Goal: Information Seeking & Learning: Find contact information

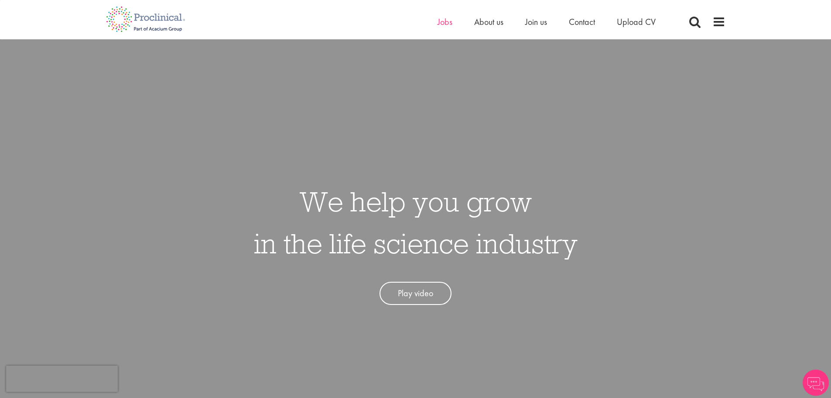
click at [451, 16] on div "Home Jobs About us Join us Contact Upload CV" at bounding box center [413, 16] width 626 height 33
click at [451, 23] on span "Jobs" at bounding box center [445, 21] width 15 height 11
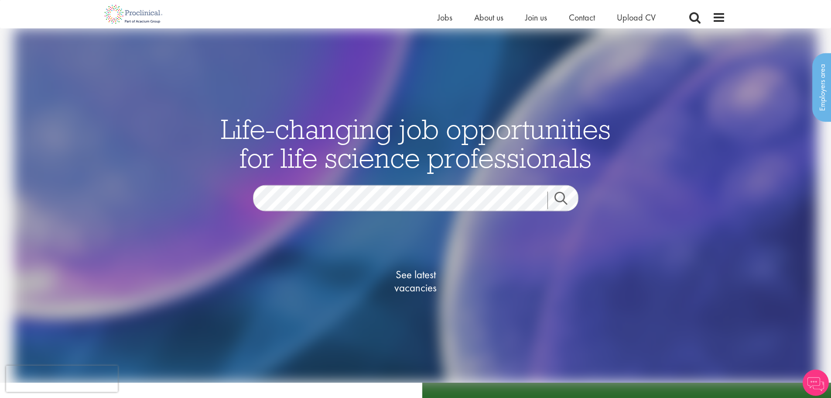
scroll to position [218, 0]
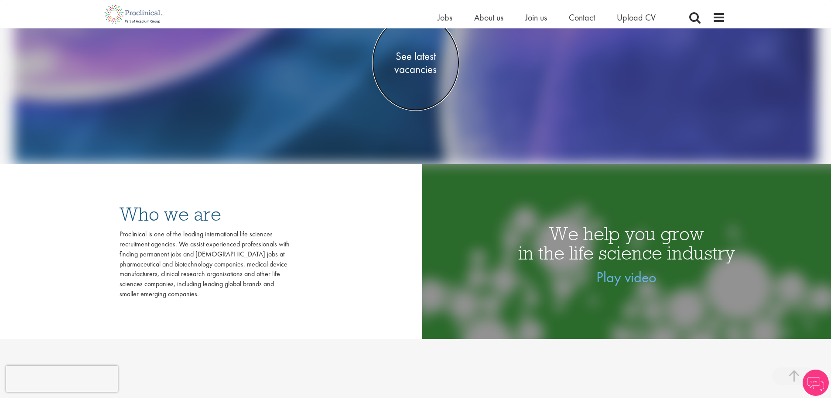
click at [422, 54] on span "See latest vacancies" at bounding box center [415, 63] width 87 height 26
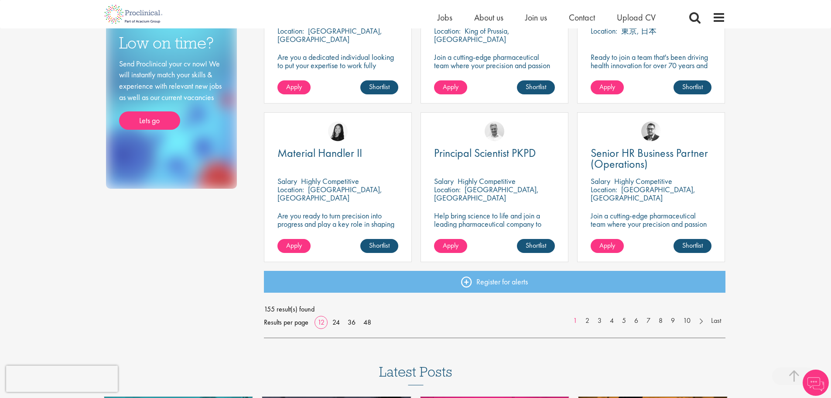
scroll to position [643, 0]
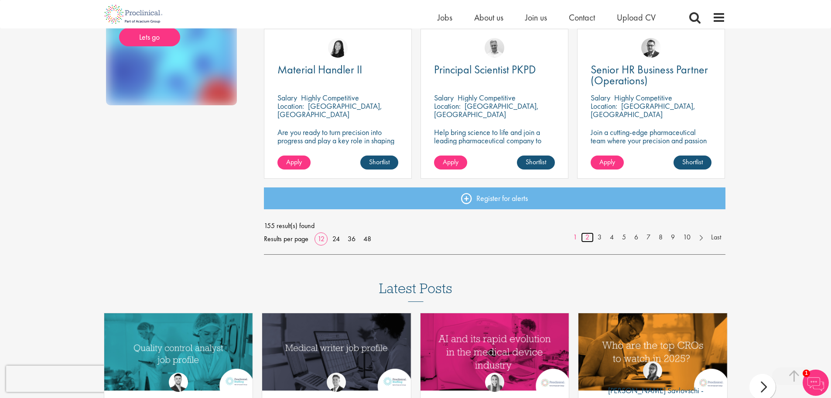
click at [584, 239] on link "2" at bounding box center [587, 237] width 13 height 10
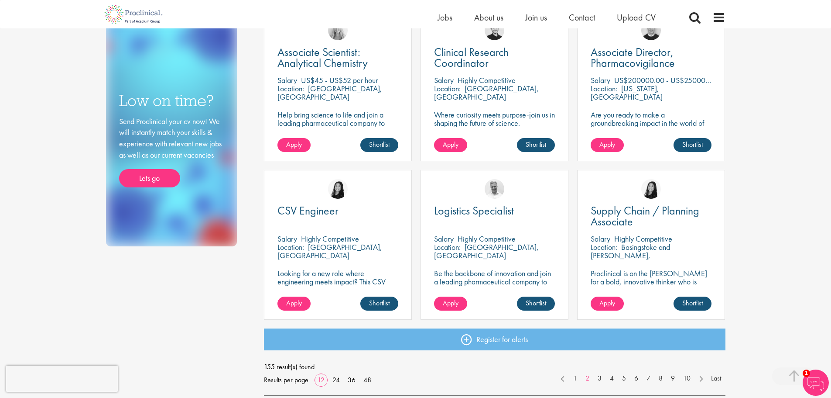
scroll to position [524, 0]
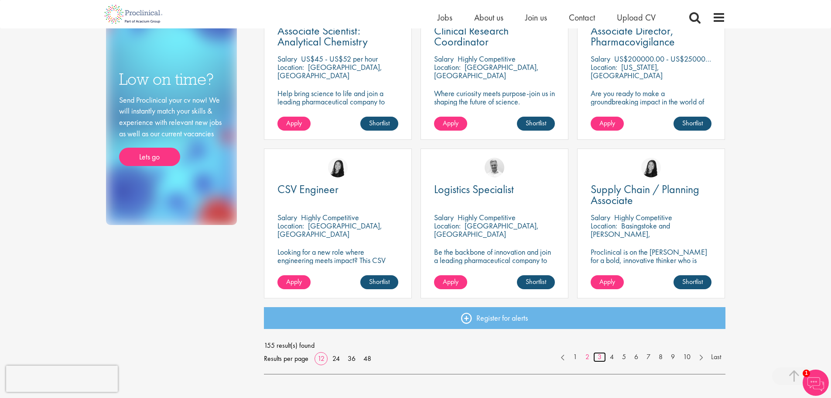
click at [595, 358] on link "3" at bounding box center [600, 357] width 13 height 10
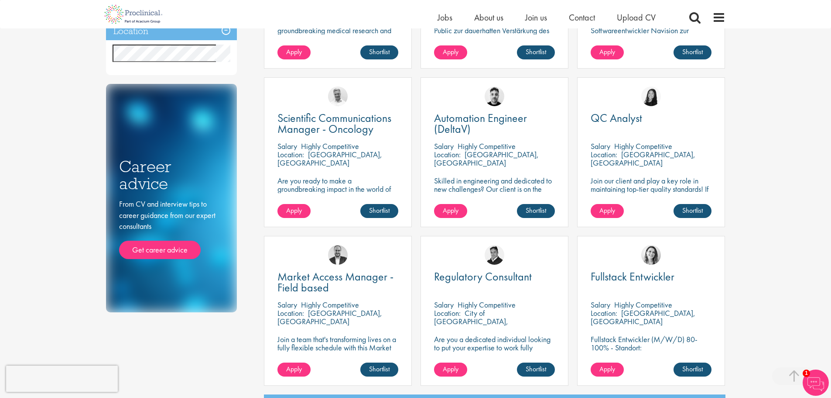
scroll to position [655, 0]
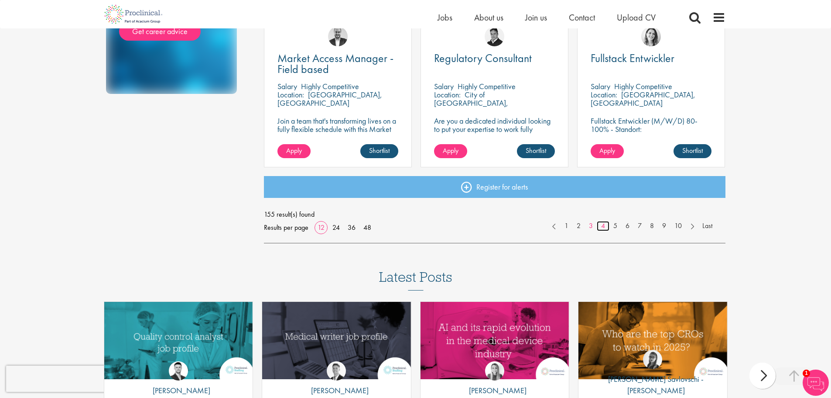
click at [603, 225] on link "4" at bounding box center [603, 226] width 13 height 10
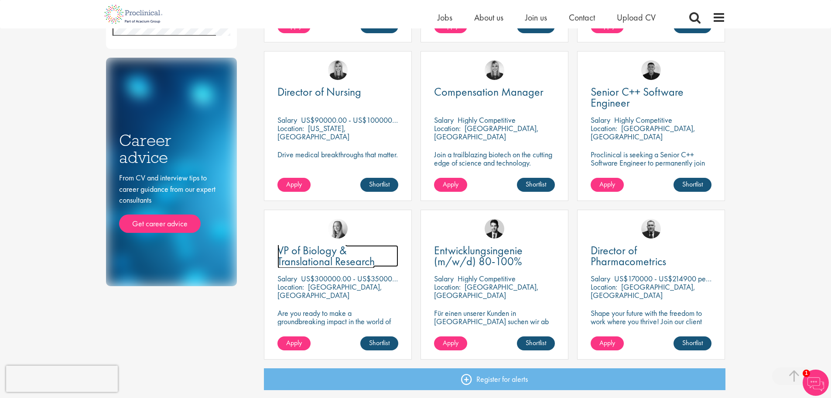
scroll to position [393, 0]
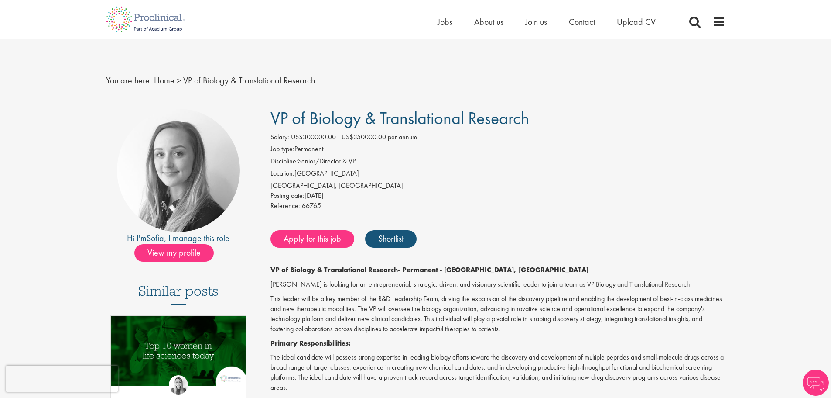
drag, startPoint x: 618, startPoint y: 185, endPoint x: 568, endPoint y: 193, distance: 51.2
click at [485, 187] on div "[GEOGRAPHIC_DATA], [GEOGRAPHIC_DATA]" at bounding box center [498, 186] width 455 height 10
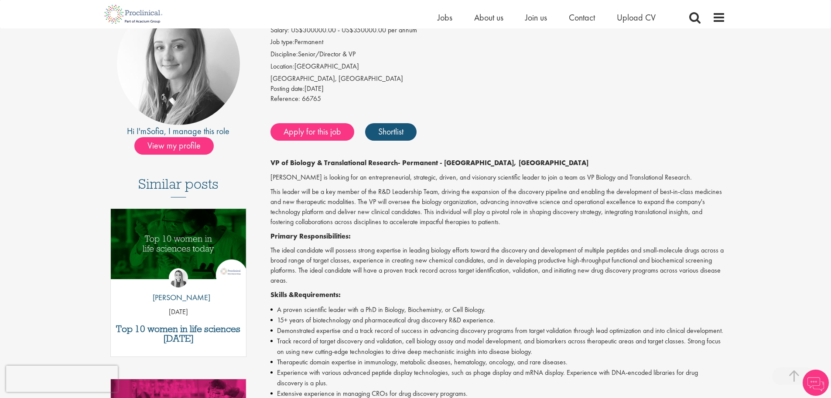
scroll to position [175, 0]
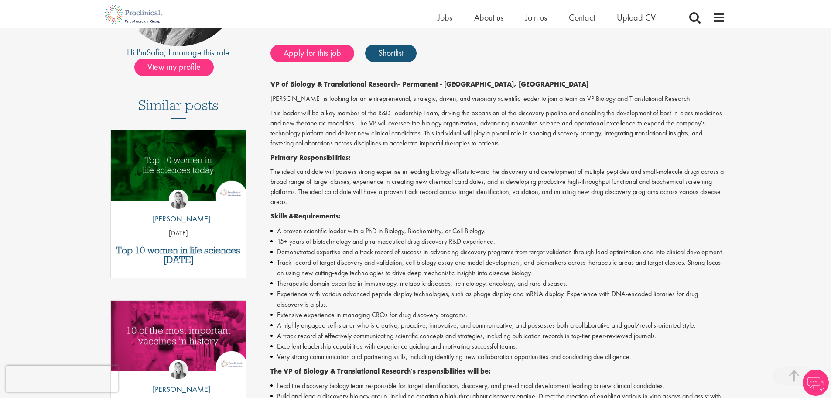
drag, startPoint x: 529, startPoint y: 212, endPoint x: 446, endPoint y: 179, distance: 88.7
click at [446, 179] on p "The ideal candidate will possess strong expertise in leading biology efforts to…" at bounding box center [498, 187] width 455 height 40
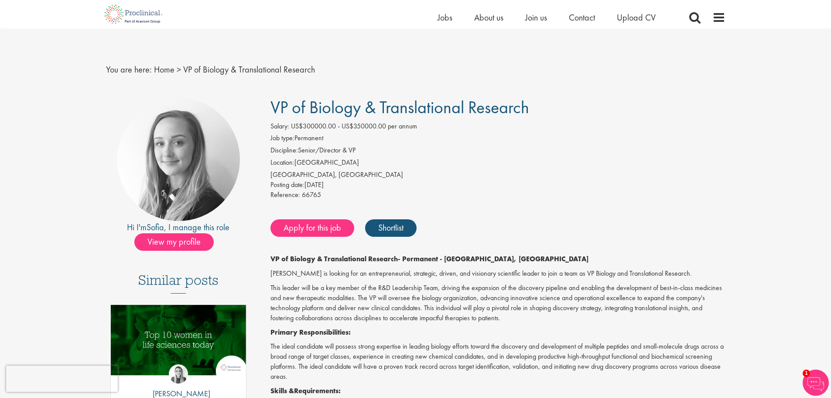
drag, startPoint x: 495, startPoint y: 242, endPoint x: 419, endPoint y: 47, distance: 209.0
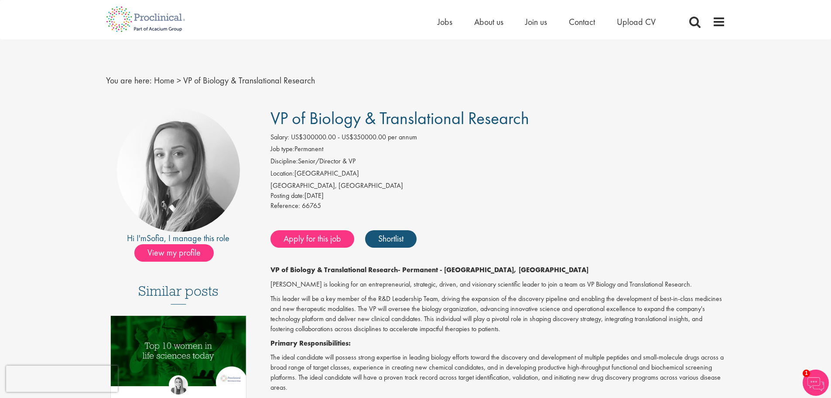
scroll to position [131, 0]
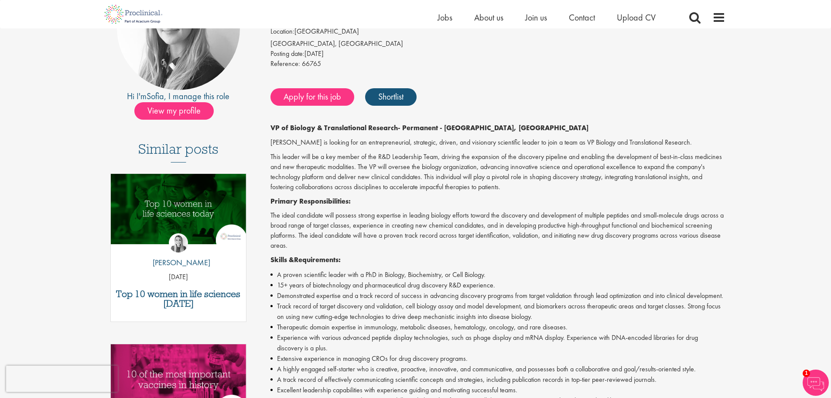
drag, startPoint x: 467, startPoint y: 213, endPoint x: 455, endPoint y: 279, distance: 67.4
click at [455, 280] on li "15+ years of biotechnology and pharmaceutical drug discovery R&D experience." at bounding box center [498, 285] width 455 height 10
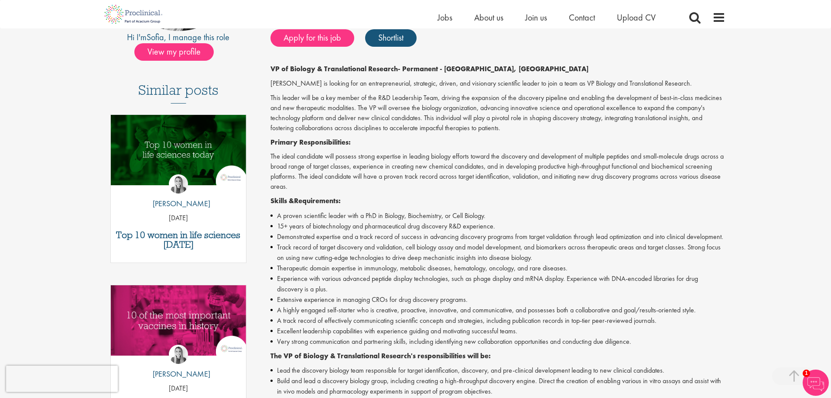
scroll to position [306, 0]
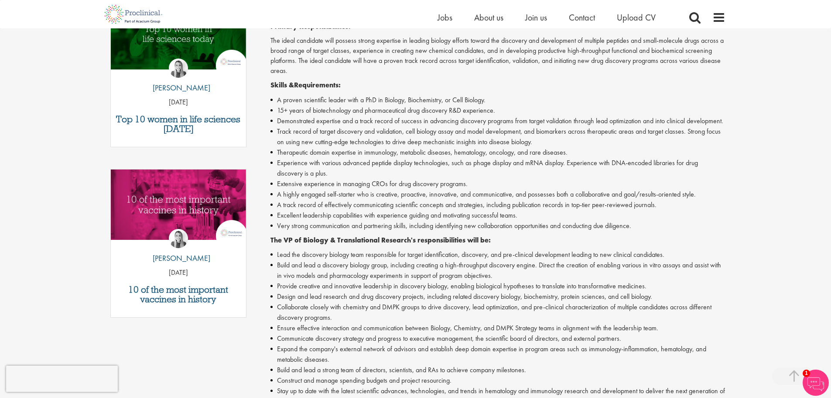
drag, startPoint x: 485, startPoint y: 230, endPoint x: 468, endPoint y: 210, distance: 26.0
click at [466, 209] on li "A track record of effectively communicating scientific concepts and strategies,…" at bounding box center [498, 204] width 455 height 10
drag, startPoint x: 526, startPoint y: 238, endPoint x: 496, endPoint y: 195, distance: 52.6
click at [496, 195] on li "A highly engaged self-starter who is creative, proactive, innovative, and commu…" at bounding box center [498, 194] width 455 height 10
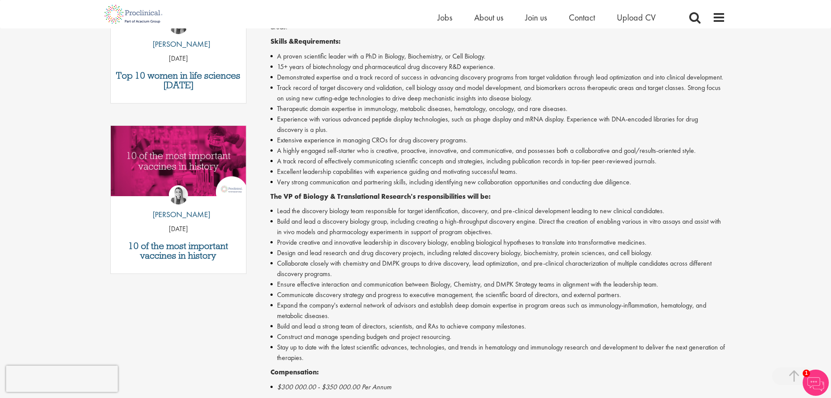
scroll to position [480, 0]
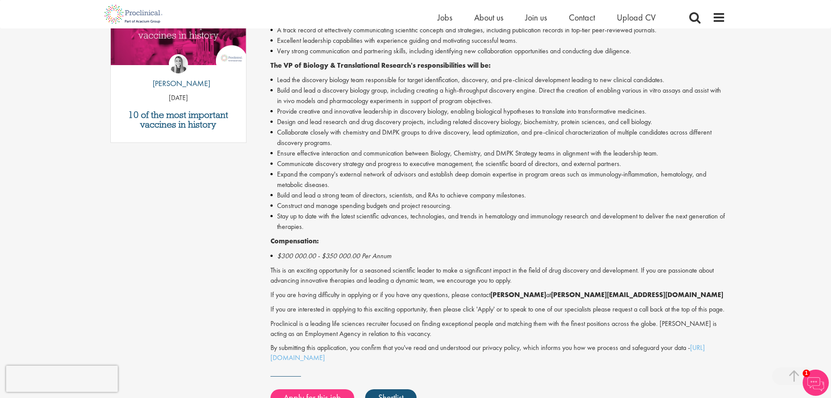
drag, startPoint x: 529, startPoint y: 240, endPoint x: 439, endPoint y: 188, distance: 103.5
click at [434, 188] on li "Expand the company's external network of advisors and establish deep domain exp…" at bounding box center [498, 179] width 455 height 21
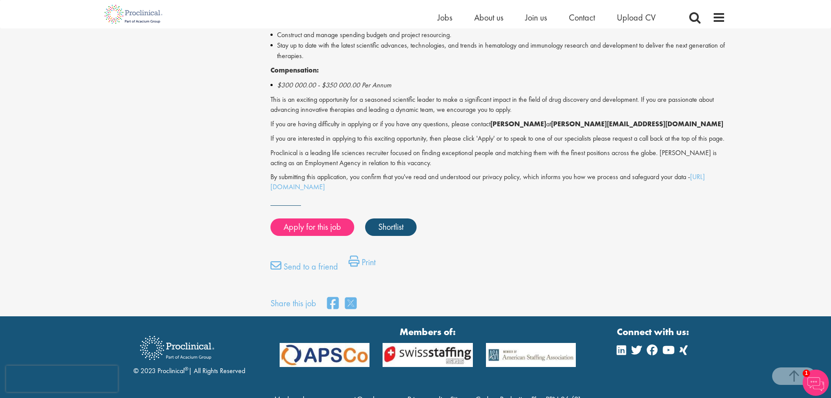
scroll to position [707, 0]
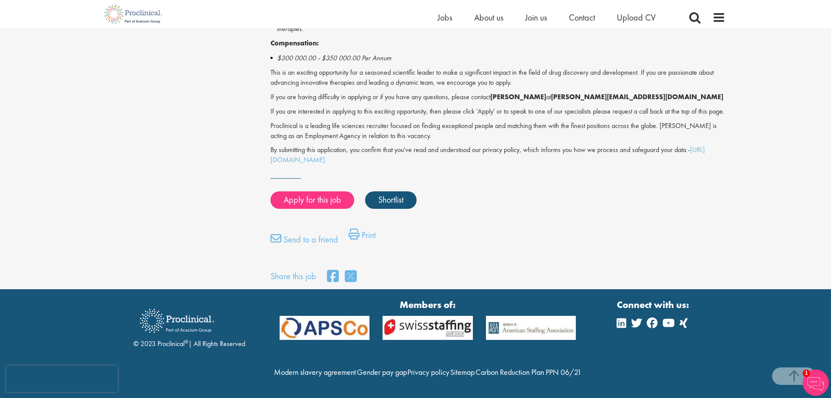
drag, startPoint x: 574, startPoint y: 189, endPoint x: 528, endPoint y: 126, distance: 77.7
click at [526, 145] on p "By submitting this application, you confirm that you've read and understood our…" at bounding box center [498, 155] width 455 height 20
drag, startPoint x: 520, startPoint y: 161, endPoint x: 516, endPoint y: 173, distance: 12.7
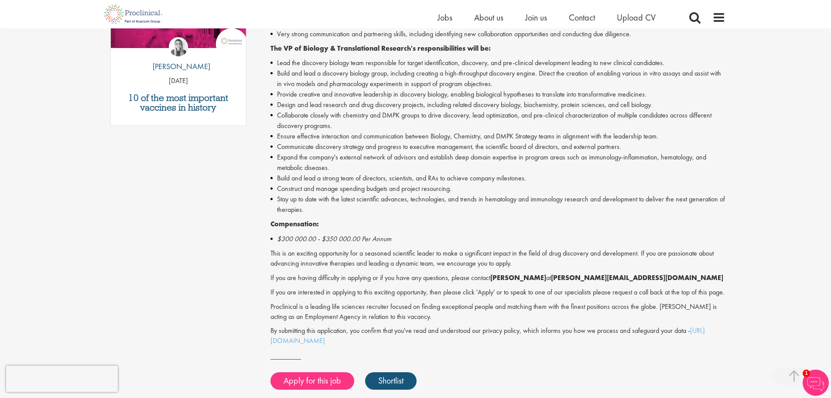
drag, startPoint x: 44, startPoint y: 167, endPoint x: 17, endPoint y: 17, distance: 152.5
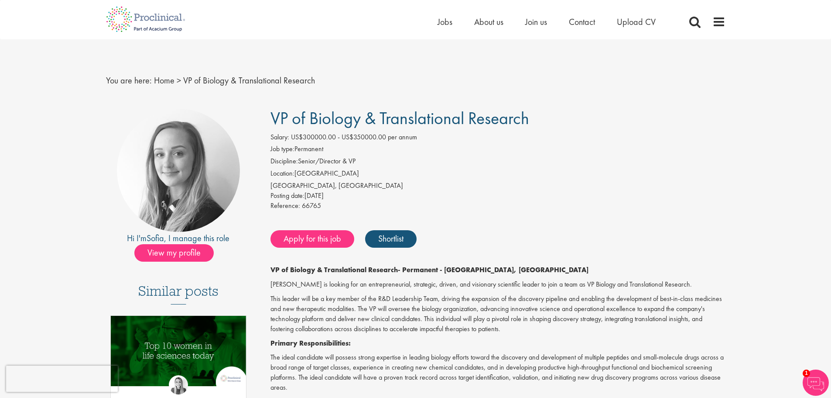
drag, startPoint x: 45, startPoint y: 203, endPoint x: 35, endPoint y: 123, distance: 80.4
drag, startPoint x: 556, startPoint y: 143, endPoint x: 546, endPoint y: 170, distance: 28.9
click at [460, 154] on li "Job type: Permanent" at bounding box center [498, 150] width 455 height 12
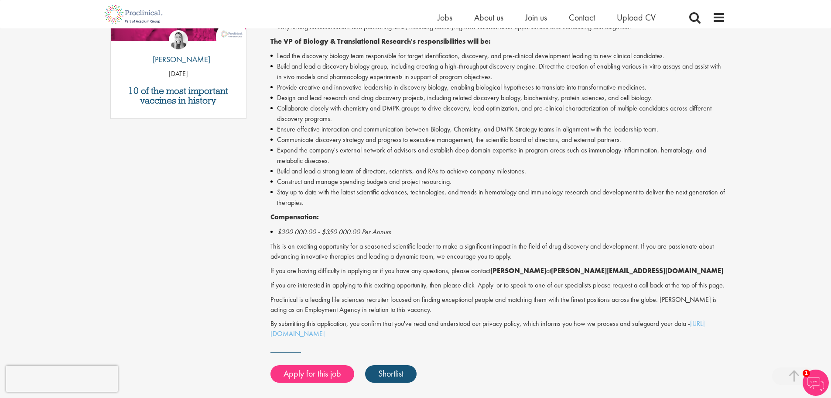
scroll to position [524, 0]
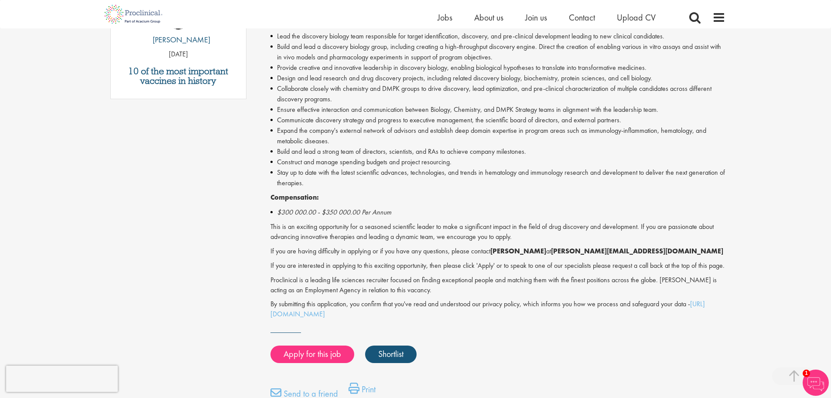
drag, startPoint x: 536, startPoint y: 116, endPoint x: 545, endPoint y: 200, distance: 84.3
drag, startPoint x: 545, startPoint y: 200, endPoint x: 610, endPoint y: 258, distance: 87.2
click at [608, 258] on div "VP of Biology & Translational Research - Permanent - [GEOGRAPHIC_DATA], [GEOGRA…" at bounding box center [498, 24] width 455 height 589
drag, startPoint x: 631, startPoint y: 252, endPoint x: 543, endPoint y: 252, distance: 88.2
click at [543, 252] on p "If you are having difficulty in applying or if you have any questions, please c…" at bounding box center [498, 251] width 455 height 10
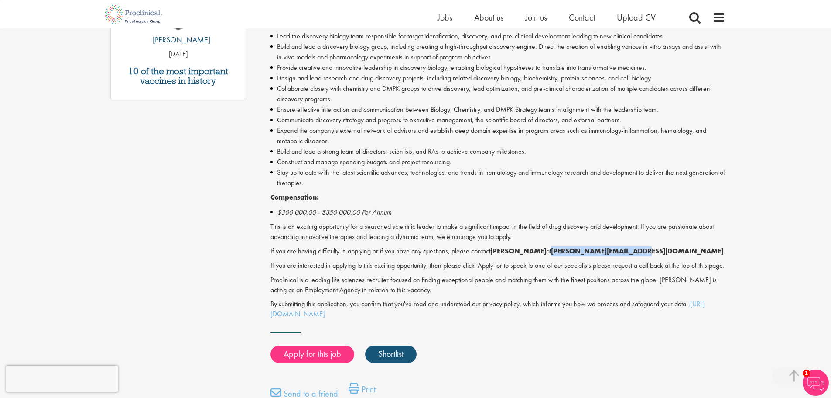
copy strong "[PERSON_NAME][EMAIL_ADDRESS][DOMAIN_NAME]"
drag, startPoint x: 525, startPoint y: 232, endPoint x: 501, endPoint y: 240, distance: 25.8
click at [488, 233] on p "This is an exciting opportunity for a seasoned scientific leader to make a sign…" at bounding box center [498, 232] width 455 height 20
drag, startPoint x: 545, startPoint y: 261, endPoint x: 550, endPoint y: 268, distance: 8.6
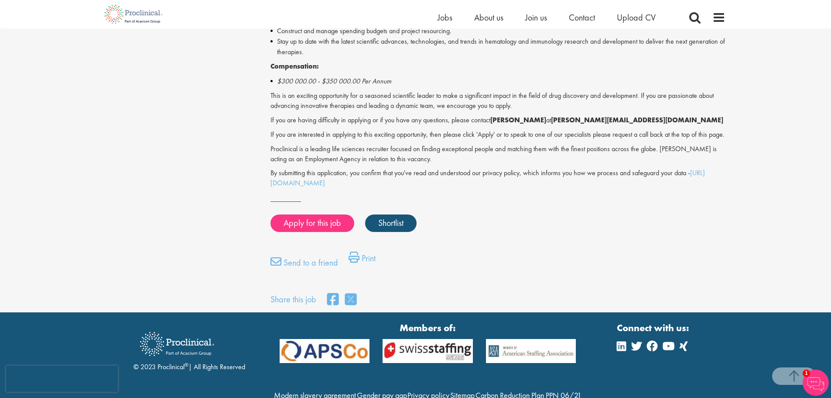
drag, startPoint x: 550, startPoint y: 268, endPoint x: 440, endPoint y: 37, distance: 256.2
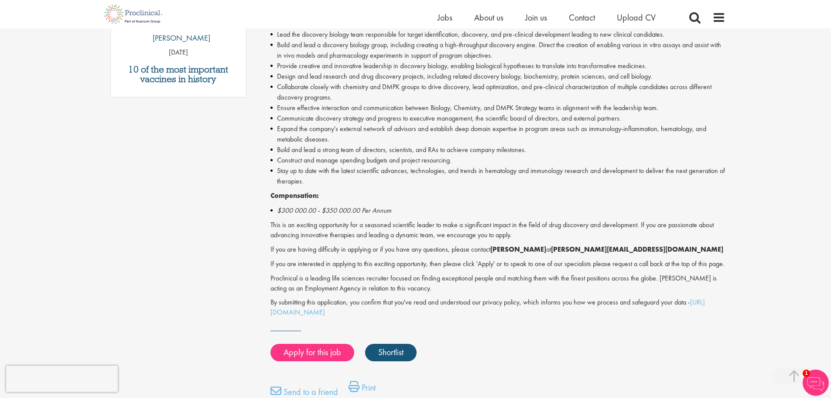
drag, startPoint x: 556, startPoint y: 250, endPoint x: 448, endPoint y: 48, distance: 229.4
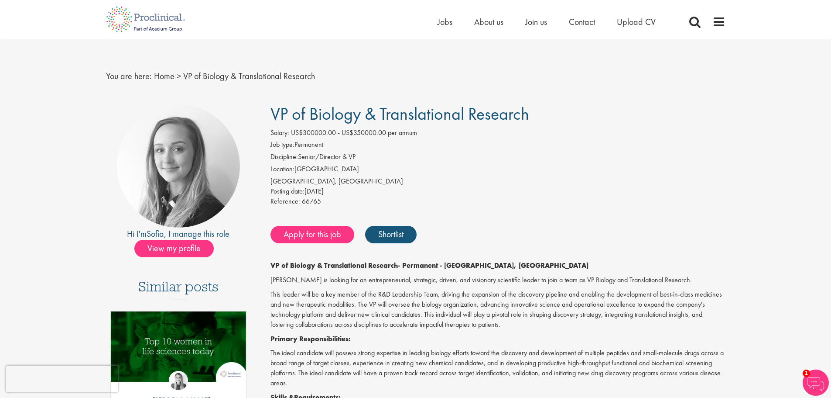
drag, startPoint x: 600, startPoint y: 261, endPoint x: 584, endPoint y: 264, distance: 16.6
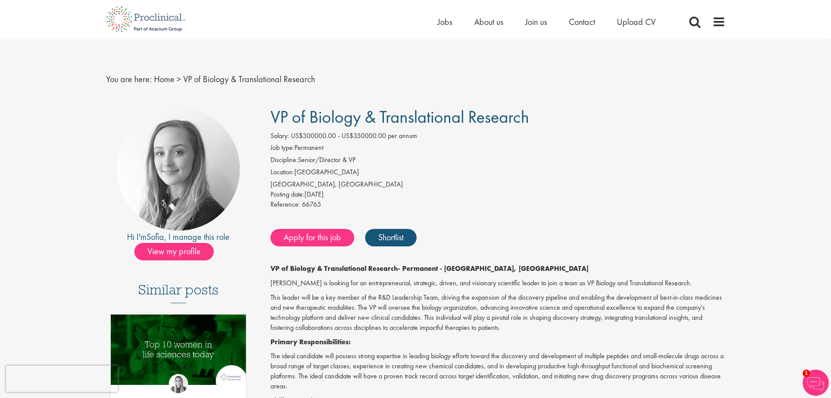
scroll to position [0, 0]
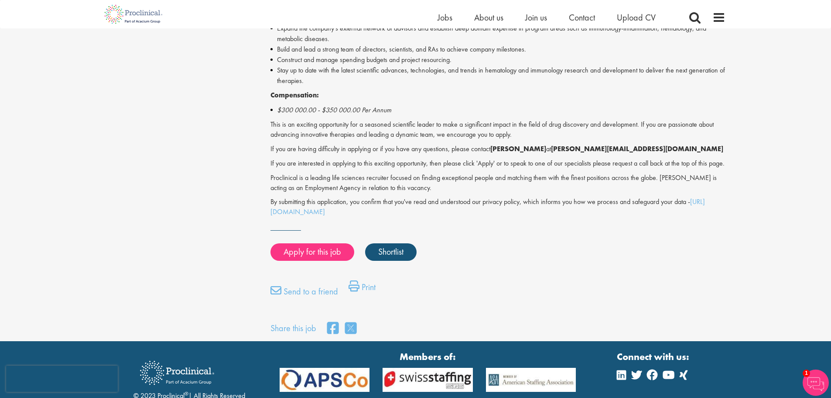
drag, startPoint x: 525, startPoint y: 176, endPoint x: 513, endPoint y: 384, distance: 207.7
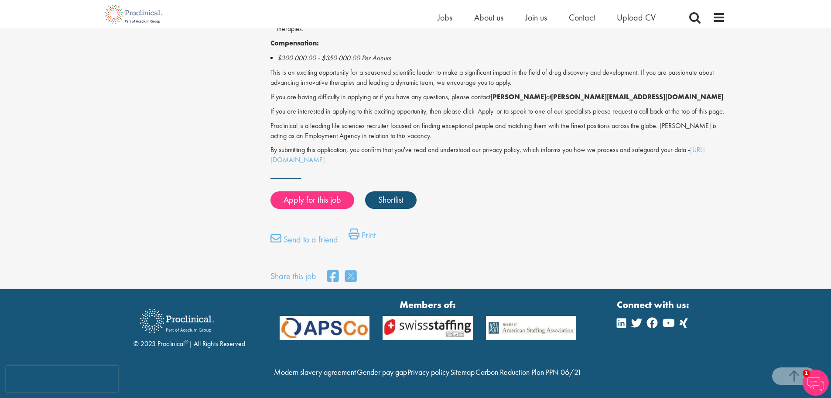
drag, startPoint x: 18, startPoint y: 196, endPoint x: 31, endPoint y: 204, distance: 16.1
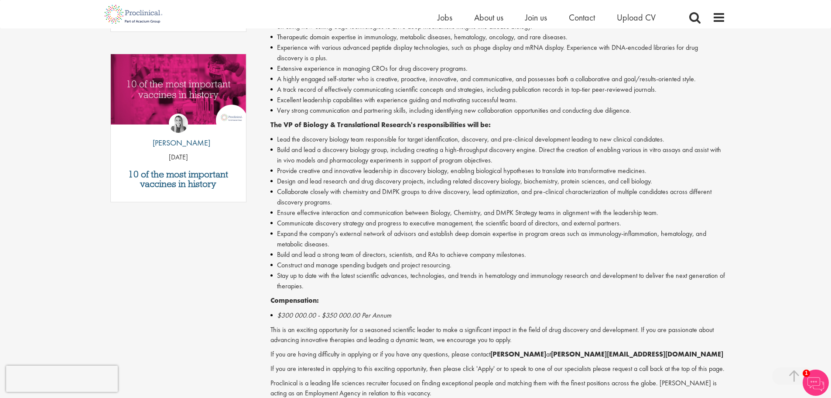
drag, startPoint x: 31, startPoint y: 204, endPoint x: -41, endPoint y: -53, distance: 267.0
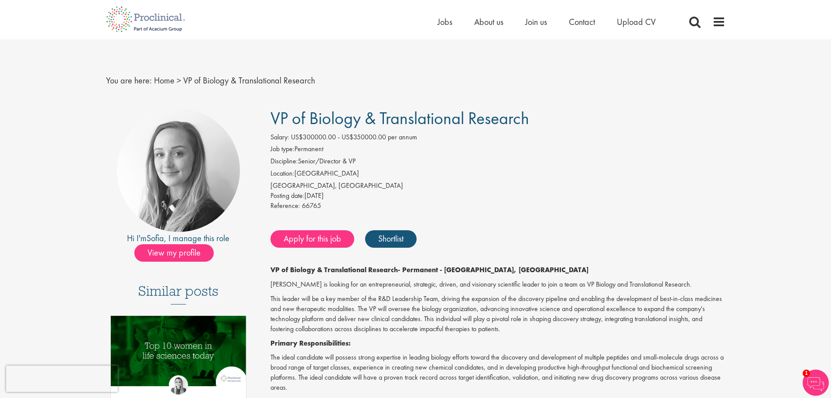
drag, startPoint x: 73, startPoint y: 156, endPoint x: 38, endPoint y: 109, distance: 58.9
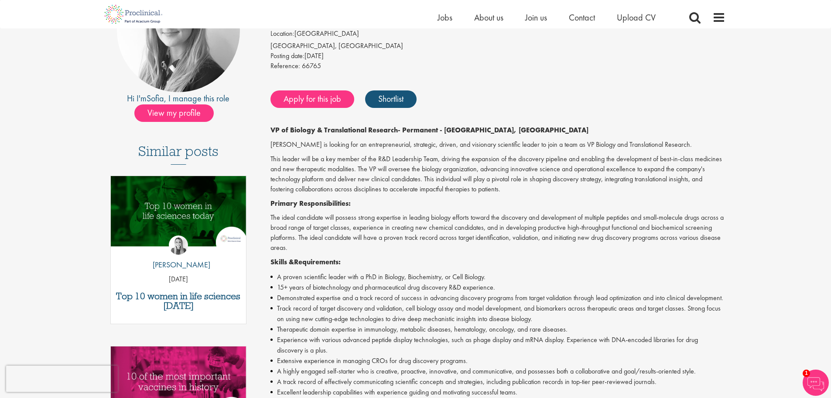
scroll to position [131, 0]
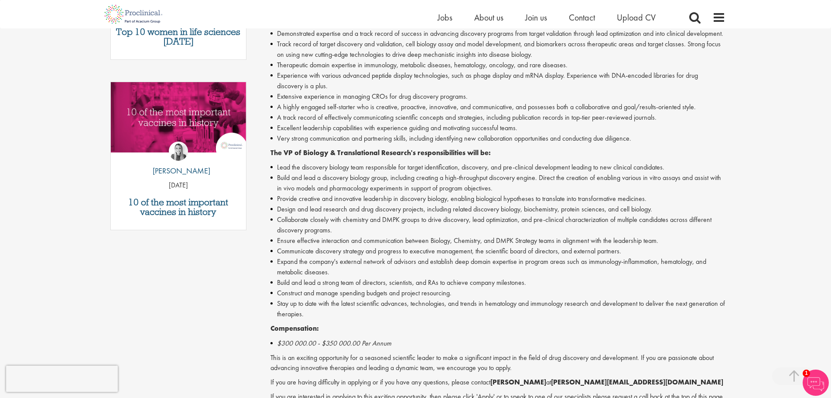
drag, startPoint x: 582, startPoint y: 203, endPoint x: 474, endPoint y: 153, distance: 119.1
click at [471, 151] on strong "The VP of Biology & Translational Research's responsibilities will be:" at bounding box center [381, 152] width 220 height 9
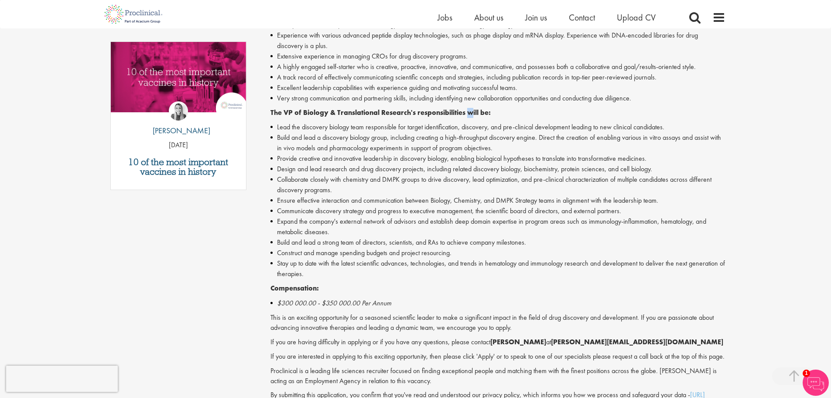
scroll to position [567, 0]
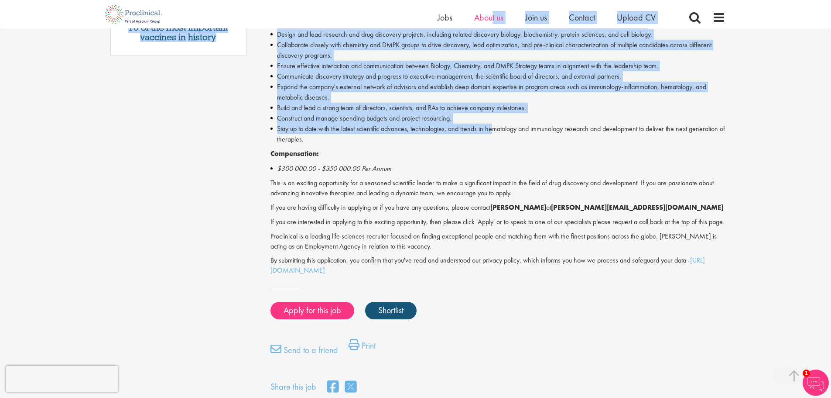
drag, startPoint x: 584, startPoint y: 165, endPoint x: 490, endPoint y: 12, distance: 179.3
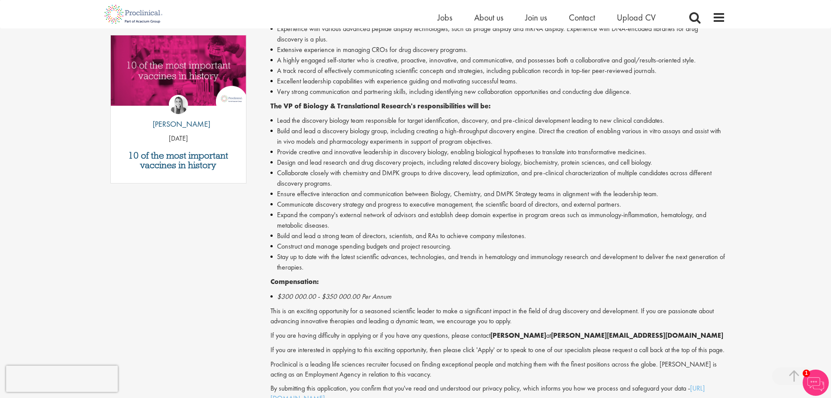
drag, startPoint x: 480, startPoint y: 164, endPoint x: 448, endPoint y: -37, distance: 203.3
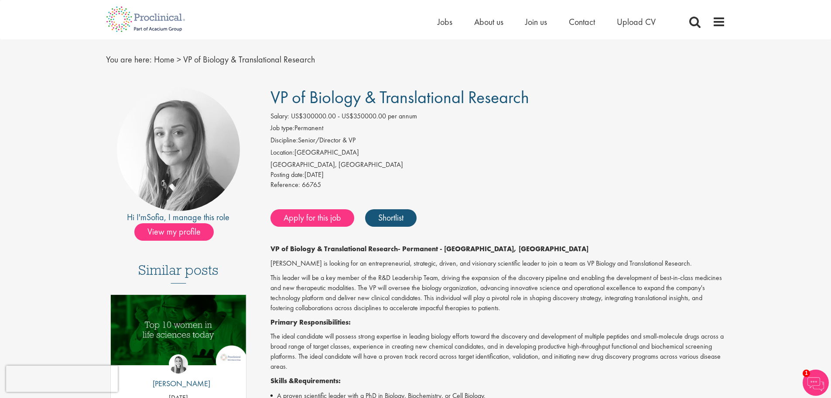
scroll to position [0, 0]
